Goal: Task Accomplishment & Management: Manage account settings

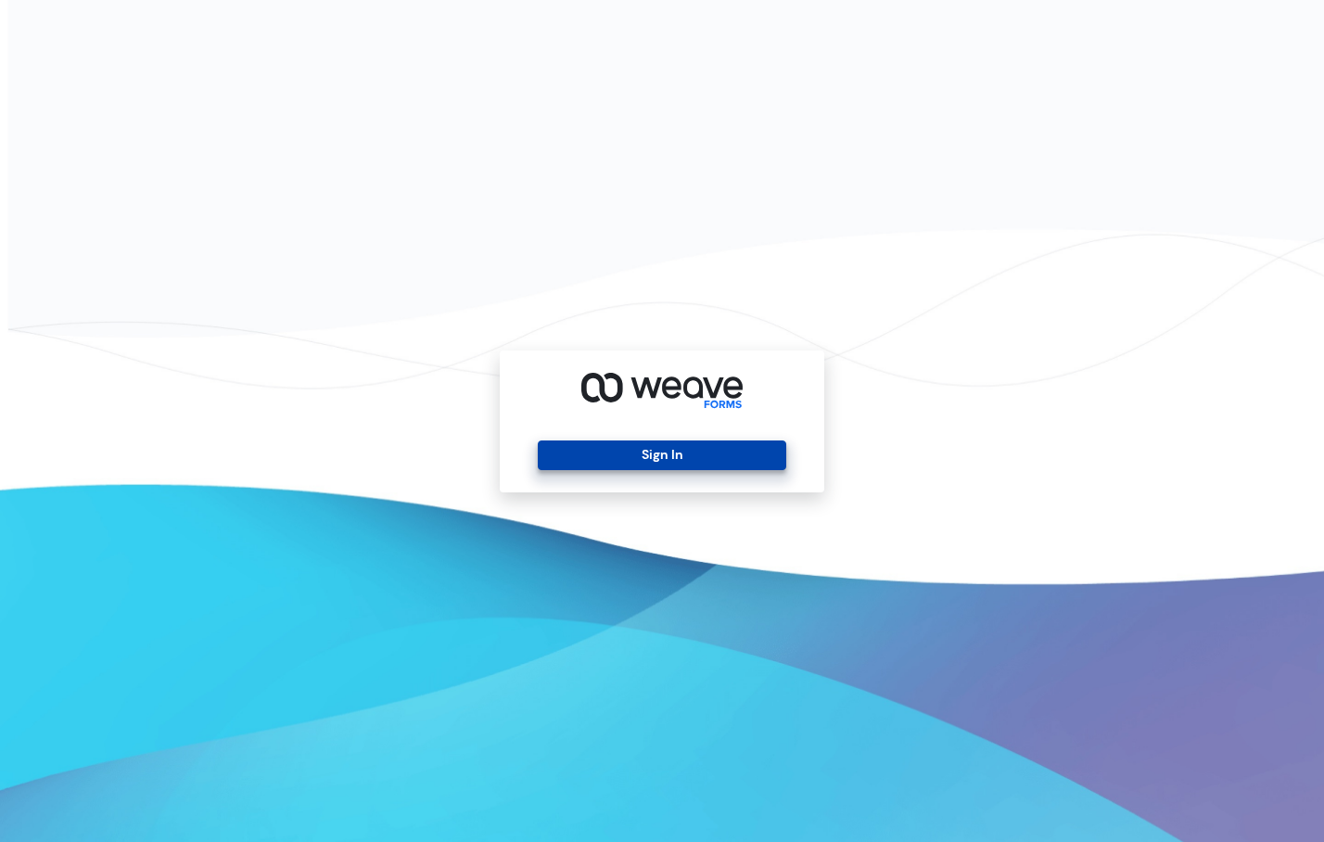
click at [629, 458] on button "Sign In" at bounding box center [662, 456] width 248 height 30
